Goal: Task Accomplishment & Management: Complete application form

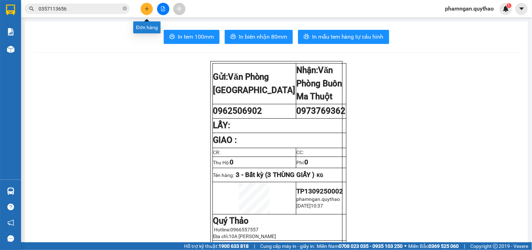
click at [147, 10] on icon "plus" at bounding box center [146, 8] width 5 height 5
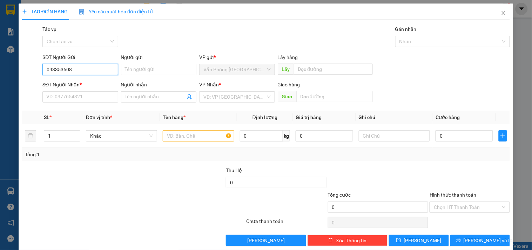
type input "0933536088"
click at [68, 78] on div "0933536088" at bounding box center [79, 83] width 75 height 11
type input "0935747666"
type input "0933536088"
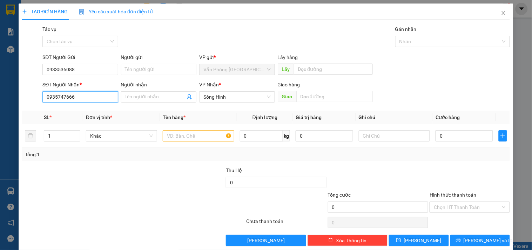
drag, startPoint x: 57, startPoint y: 95, endPoint x: 0, endPoint y: 95, distance: 57.1
click at [0, 95] on div "TẠO ĐƠN HÀNG Yêu cầu xuất hóa đơn điện tử Transit Pickup Surcharge Ids Transit …" at bounding box center [266, 125] width 532 height 250
click at [78, 110] on div "0917026456" at bounding box center [79, 111] width 66 height 8
drag, startPoint x: 61, startPoint y: 99, endPoint x: 22, endPoint y: 100, distance: 38.9
click at [22, 100] on div "SĐT Người Nhận * 0917026456 0917026456 Người nhận Tên người nhận VP Nhận * VP […" at bounding box center [265, 93] width 489 height 25
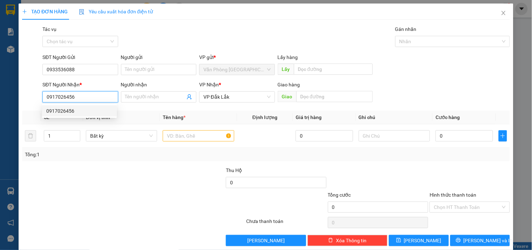
type input "0917026456"
click at [177, 135] on input "text" at bounding box center [198, 135] width 71 height 11
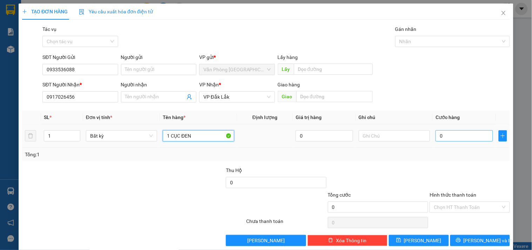
type input "1 CỤC ĐEN"
click at [455, 135] on input "0" at bounding box center [463, 135] width 57 height 11
type input "5"
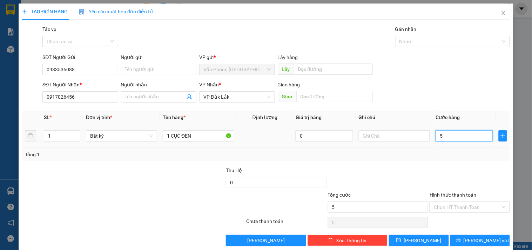
type input "50"
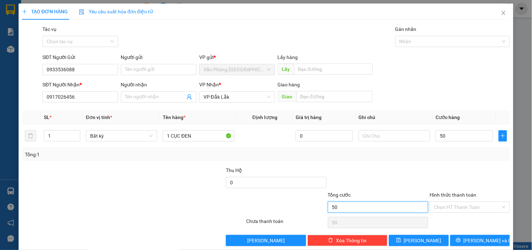
type input "50.000"
click at [407, 209] on input "50.000" at bounding box center [378, 206] width 101 height 11
click at [439, 206] on input "Hình thức thanh toán" at bounding box center [466, 207] width 67 height 11
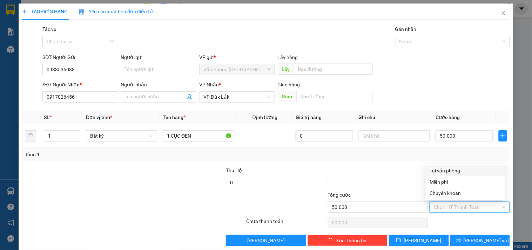
click at [439, 166] on div "Tại văn phòng" at bounding box center [465, 170] width 71 height 8
type input "0"
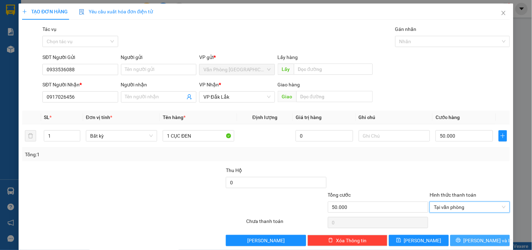
click at [461, 235] on button "[PERSON_NAME] và In" at bounding box center [480, 239] width 60 height 11
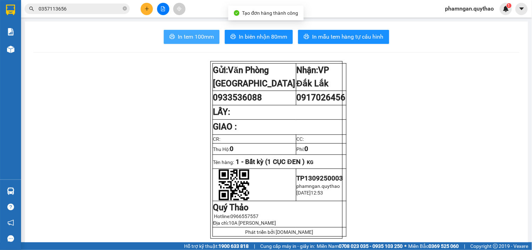
click at [173, 36] on button "In tem 100mm" at bounding box center [192, 37] width 56 height 14
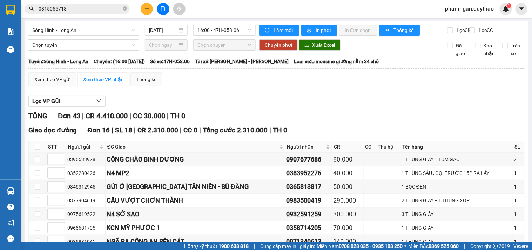
scroll to position [33, 0]
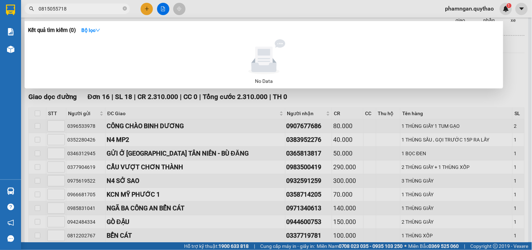
drag, startPoint x: 124, startPoint y: 8, endPoint x: 97, endPoint y: 8, distance: 26.6
click at [123, 7] on icon "close-circle" at bounding box center [125, 8] width 4 height 4
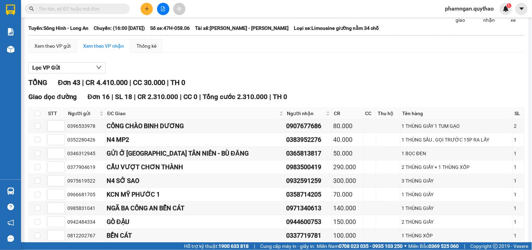
click at [97, 8] on input "text" at bounding box center [80, 9] width 83 height 8
paste input "0917026456"
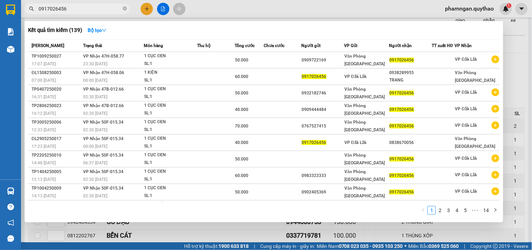
type input "0917026456"
